Goal: Task Accomplishment & Management: Complete application form

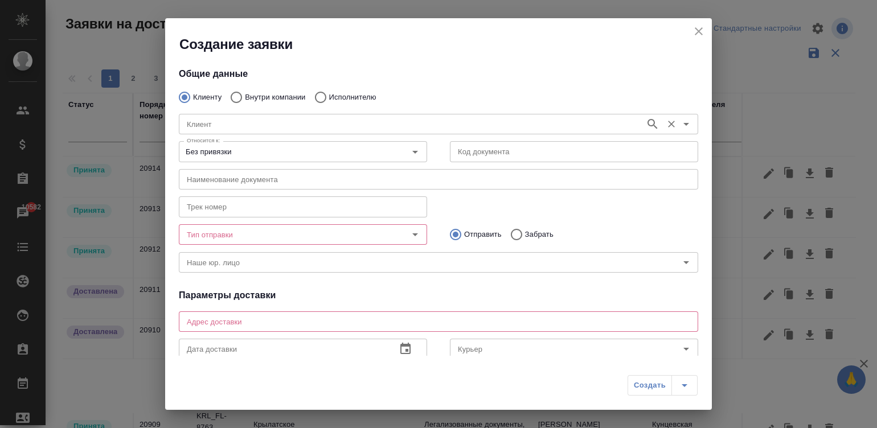
click at [211, 128] on input "Клиент" at bounding box center [410, 124] width 457 height 14
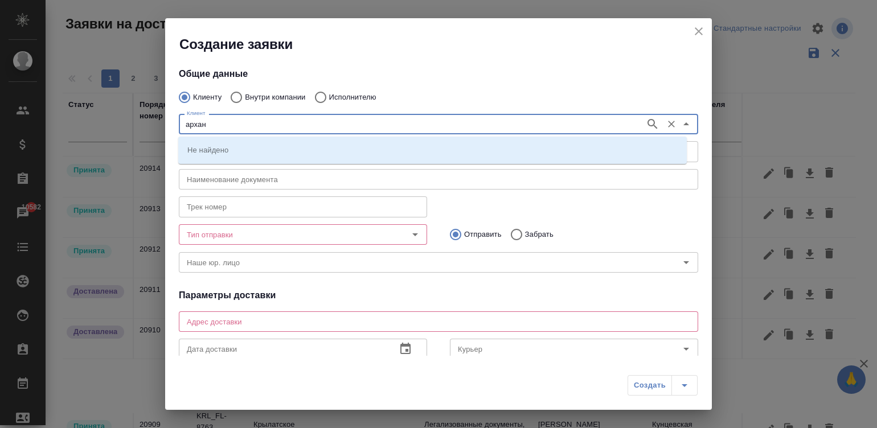
type input "архан"
type input "[PERSON_NAME]malinina"
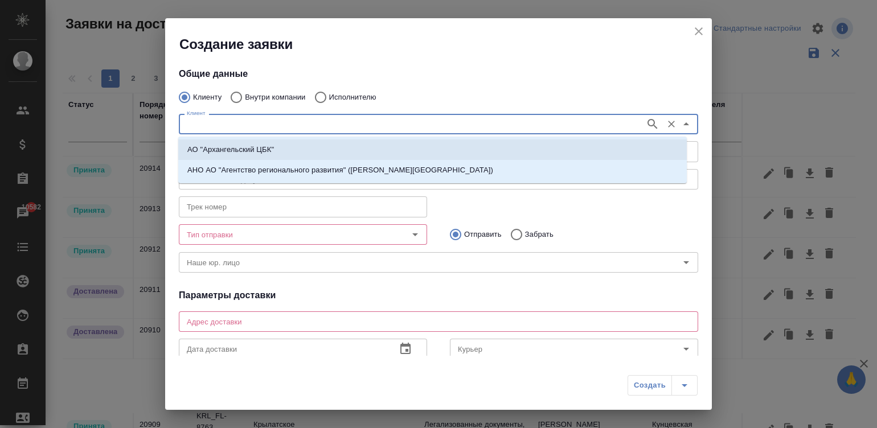
click at [302, 145] on li "АО "Архангельский ЦБК"" at bounding box center [432, 150] width 509 height 21
click at [302, 145] on input "Без привязки" at bounding box center [283, 152] width 203 height 14
type input "АО "Архангельский ЦБК""
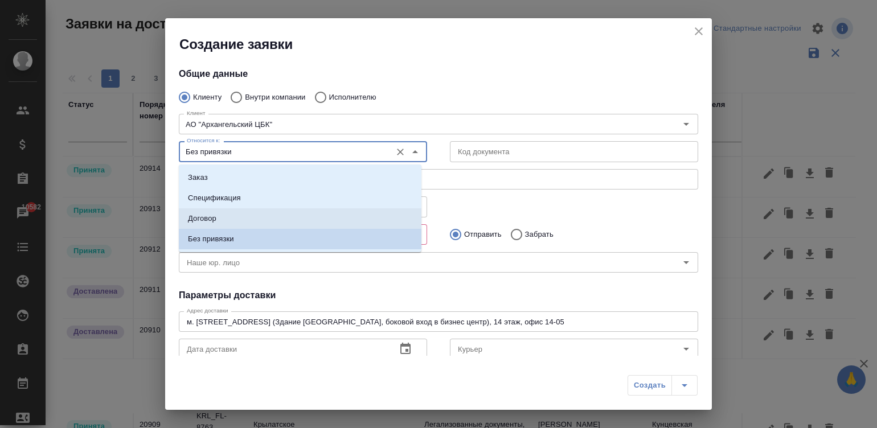
click at [236, 217] on li "Договор" at bounding box center [300, 218] width 243 height 21
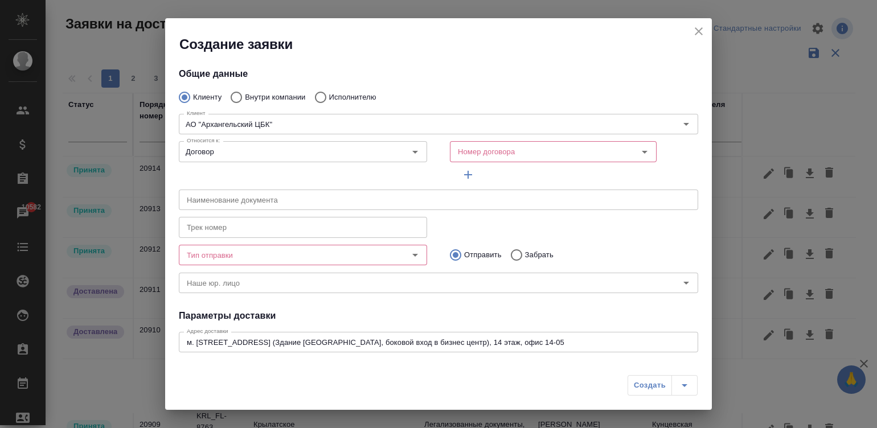
click at [570, 220] on div "Трек номер Трек номер" at bounding box center [438, 226] width 542 height 50
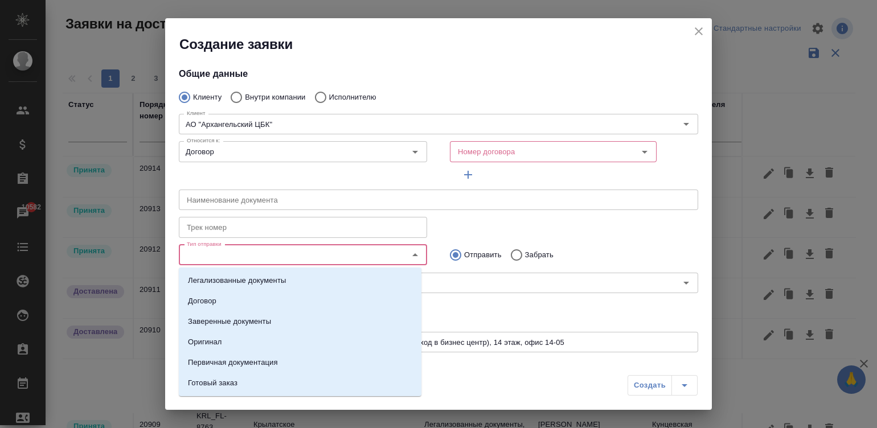
click at [369, 248] on input "Тип отправки" at bounding box center [283, 255] width 203 height 14
click at [215, 341] on p "Оригинал" at bounding box center [205, 342] width 34 height 11
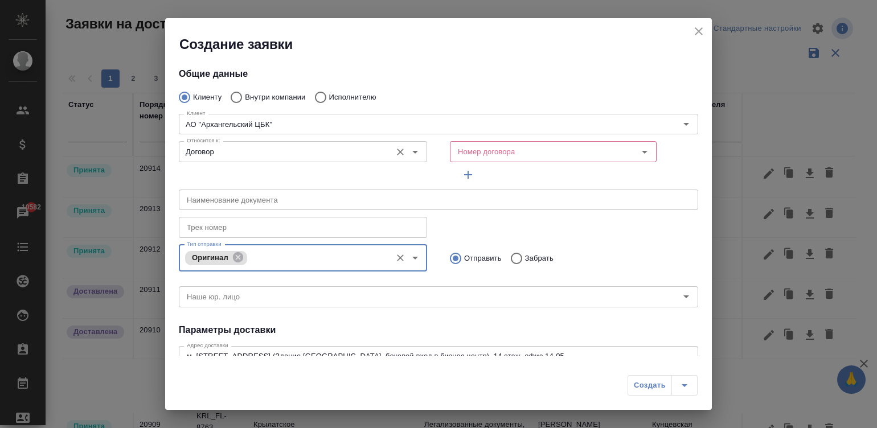
click at [368, 145] on input "Договор" at bounding box center [283, 152] width 203 height 14
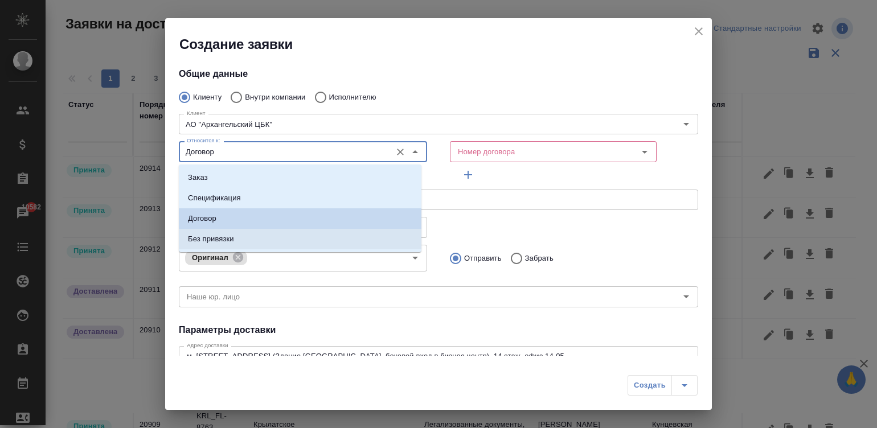
click at [226, 239] on p "Без привязки" at bounding box center [211, 239] width 46 height 11
type input "Без привязки"
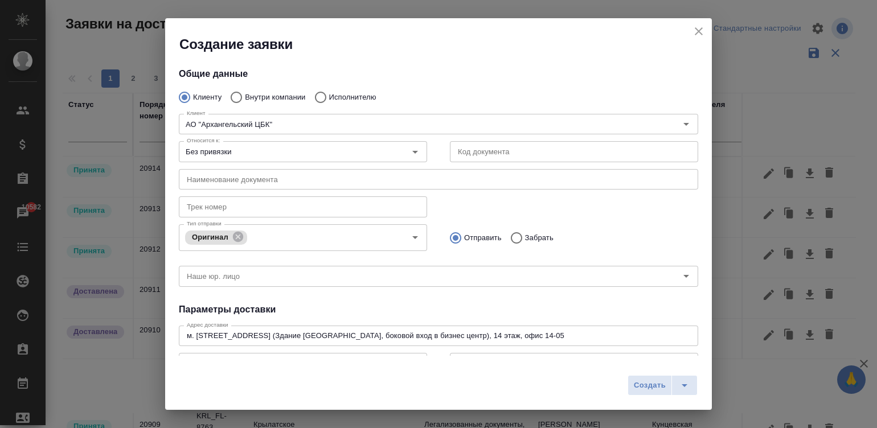
click at [587, 224] on div "Отправить Забрать" at bounding box center [574, 236] width 271 height 32
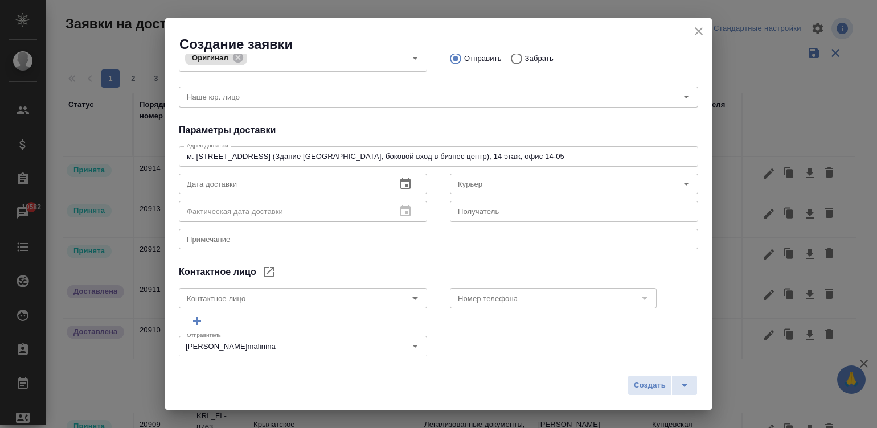
scroll to position [179, 0]
click at [399, 184] on icon "button" at bounding box center [406, 184] width 14 height 14
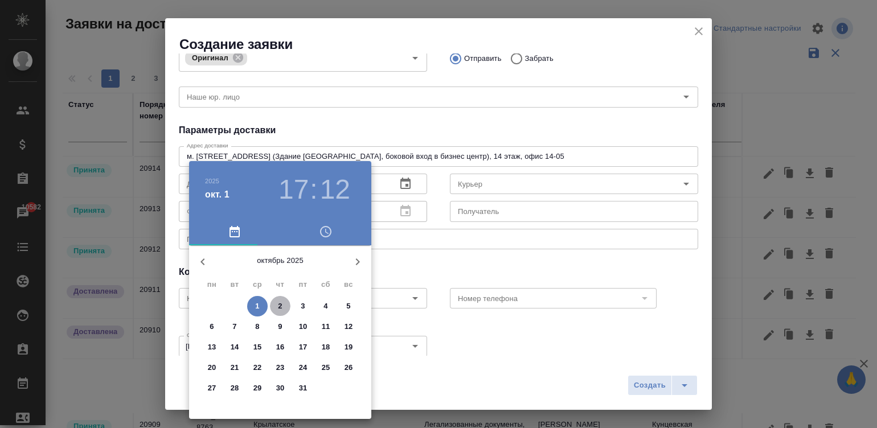
click at [275, 301] on span "2" at bounding box center [280, 306] width 21 height 11
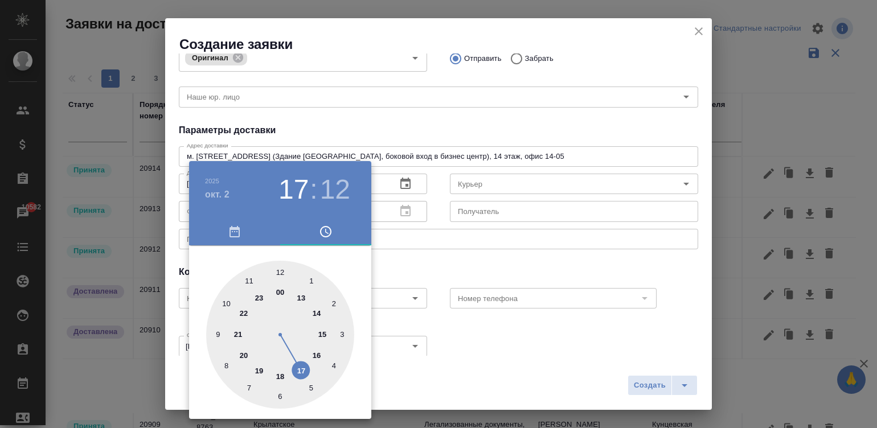
click at [276, 292] on div at bounding box center [280, 335] width 148 height 148
click at [436, 265] on div at bounding box center [438, 214] width 877 height 428
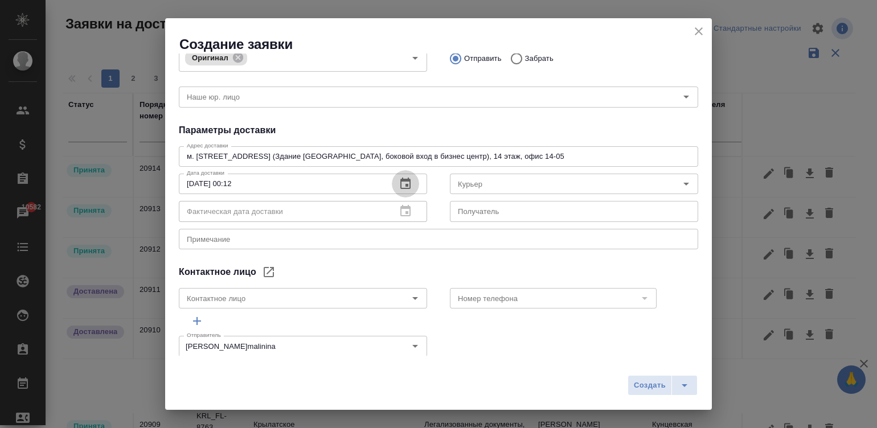
click at [404, 182] on icon "button" at bounding box center [405, 183] width 10 height 11
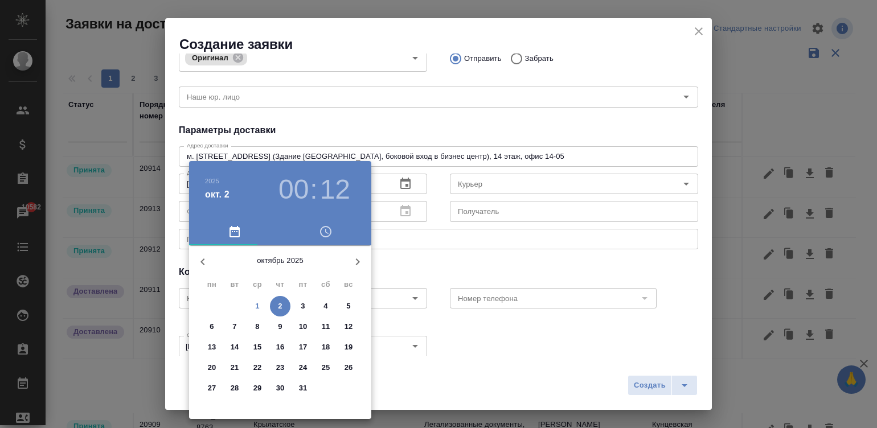
click at [292, 186] on h3 "00" at bounding box center [294, 190] width 30 height 32
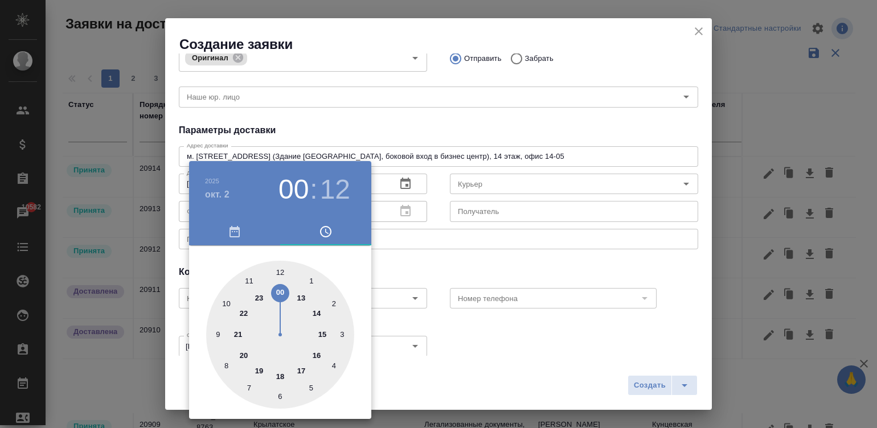
click at [299, 369] on div at bounding box center [280, 335] width 148 height 148
click at [279, 267] on div at bounding box center [280, 335] width 148 height 148
type input "[DATE] 17:00"
click at [411, 257] on div at bounding box center [438, 214] width 877 height 428
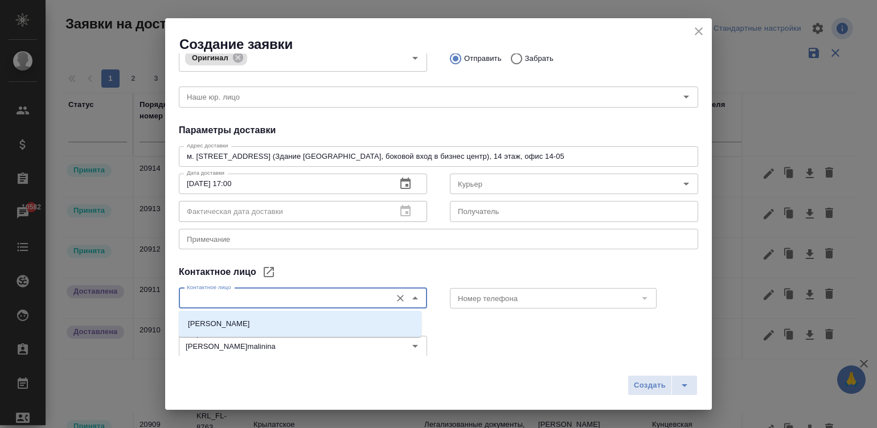
click at [320, 302] on input "Контактное лицо" at bounding box center [283, 299] width 203 height 14
click at [262, 321] on li "[PERSON_NAME]" at bounding box center [300, 324] width 243 height 21
type input "[PERSON_NAME]"
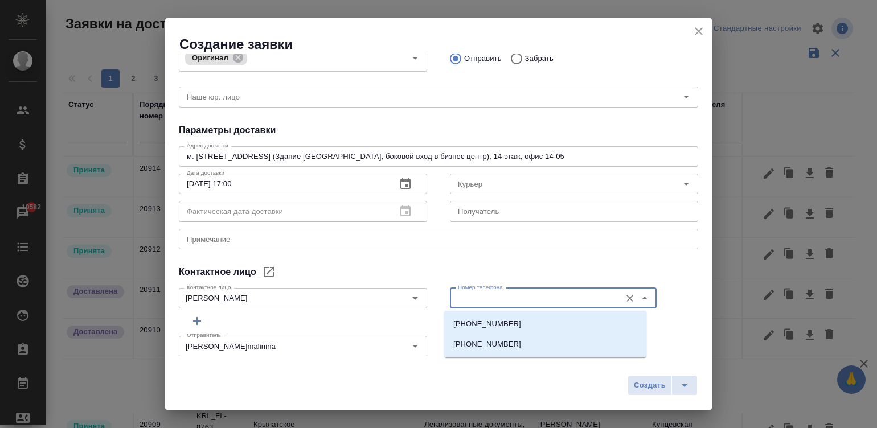
click at [499, 292] on input "Номер телефона" at bounding box center [534, 299] width 162 height 14
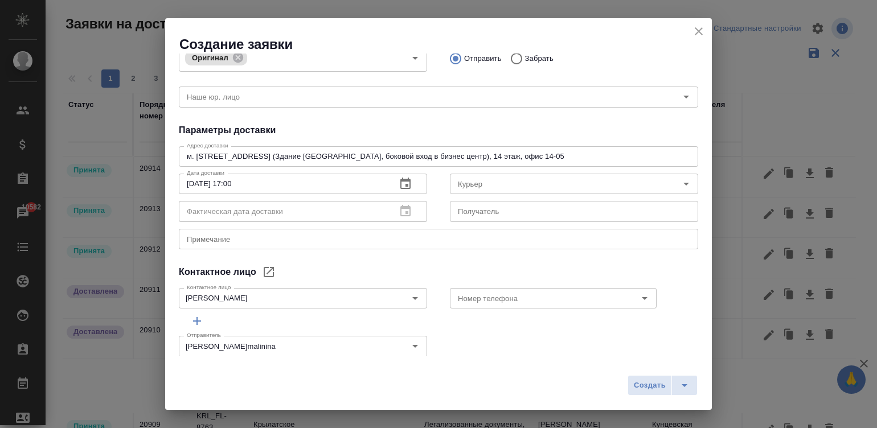
click at [525, 339] on div "Отправитель [PERSON_NAME]malinina Отправитель" at bounding box center [438, 345] width 542 height 50
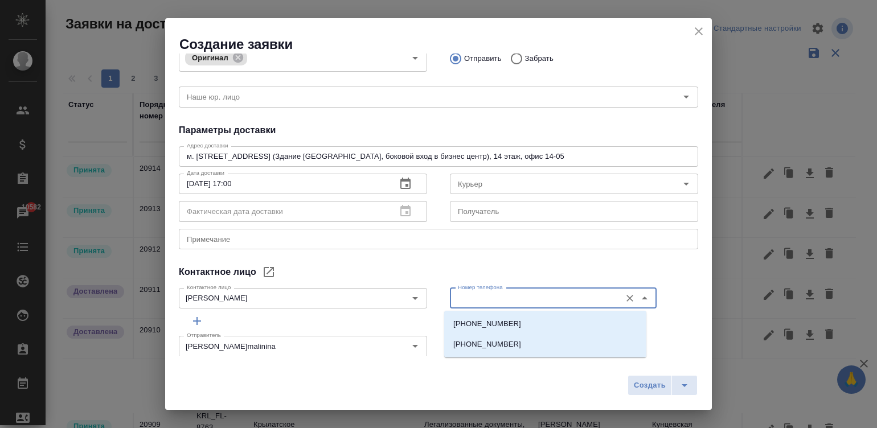
click at [510, 296] on input "Номер телефона" at bounding box center [534, 299] width 162 height 14
click at [463, 339] on p "[PHONE_NUMBER]" at bounding box center [487, 344] width 68 height 11
type input "[PHONE_NUMBER]"
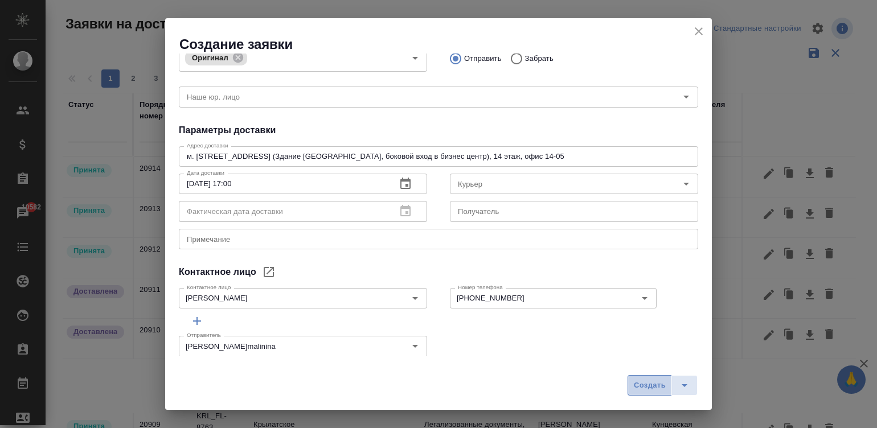
click at [647, 379] on span "Создать" at bounding box center [650, 385] width 32 height 13
click at [656, 386] on div "Создать" at bounding box center [663, 385] width 70 height 21
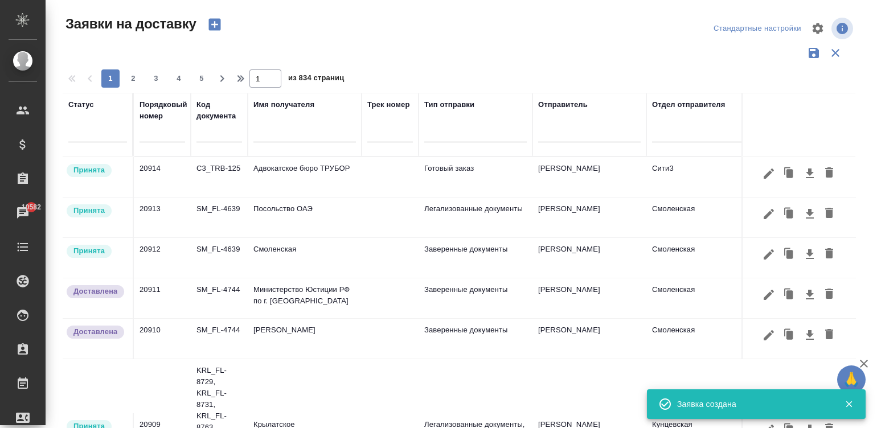
click at [476, 91] on div "Наше юр. лицо" at bounding box center [438, 83] width 519 height 21
